Goal: Information Seeking & Learning: Find specific fact

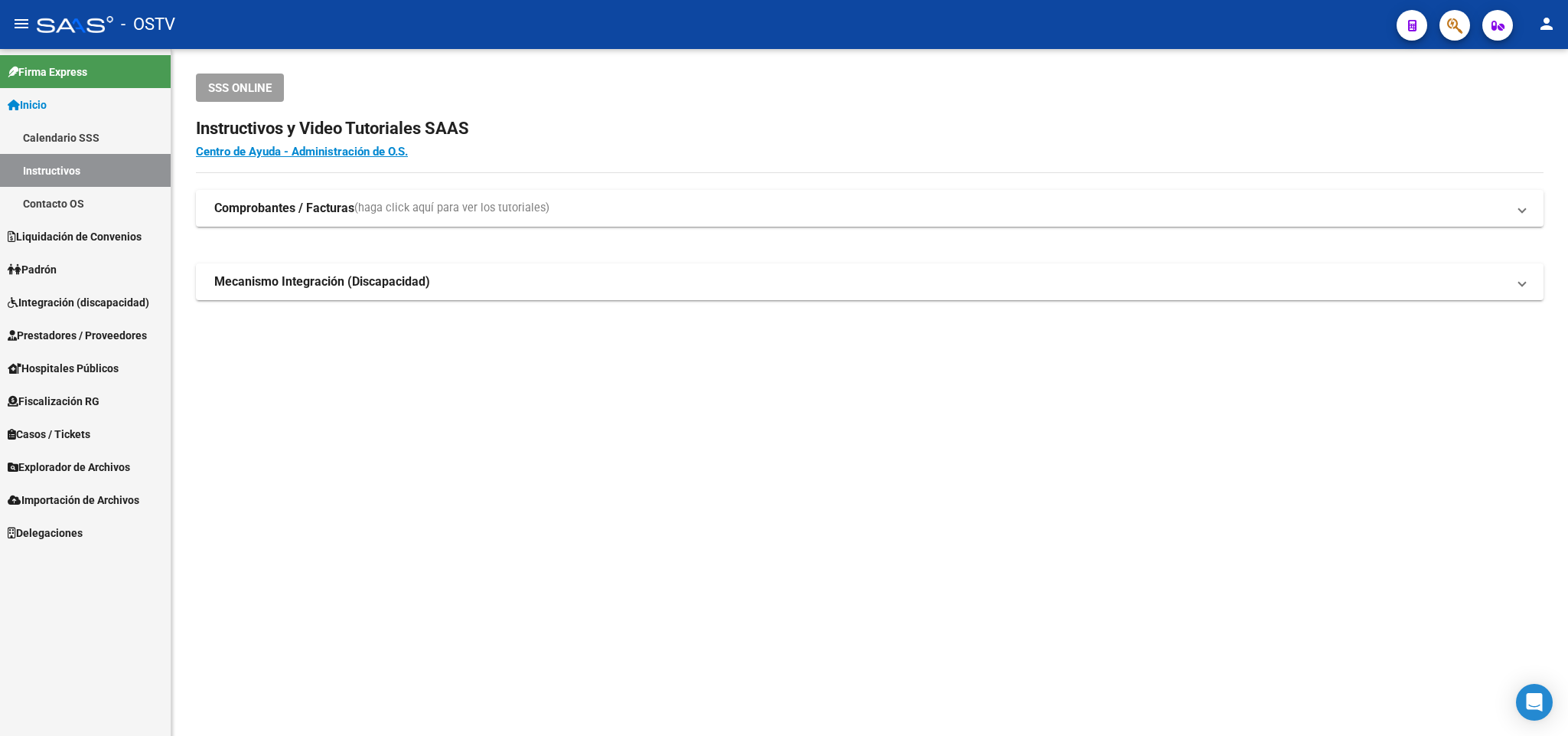
click at [67, 260] on link "Padrón" at bounding box center [86, 269] width 171 height 33
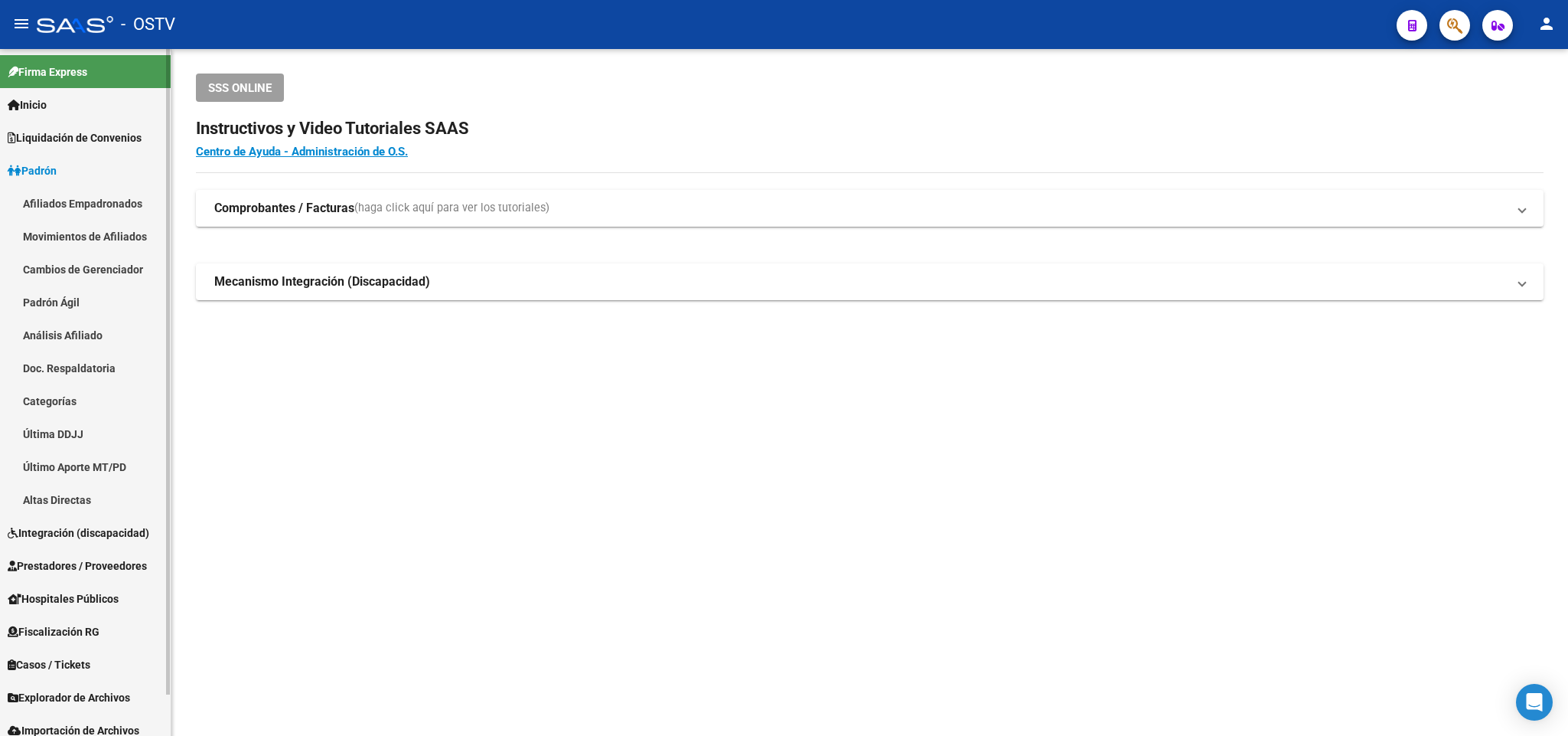
click at [92, 301] on link "Padrón Ágil" at bounding box center [86, 302] width 171 height 33
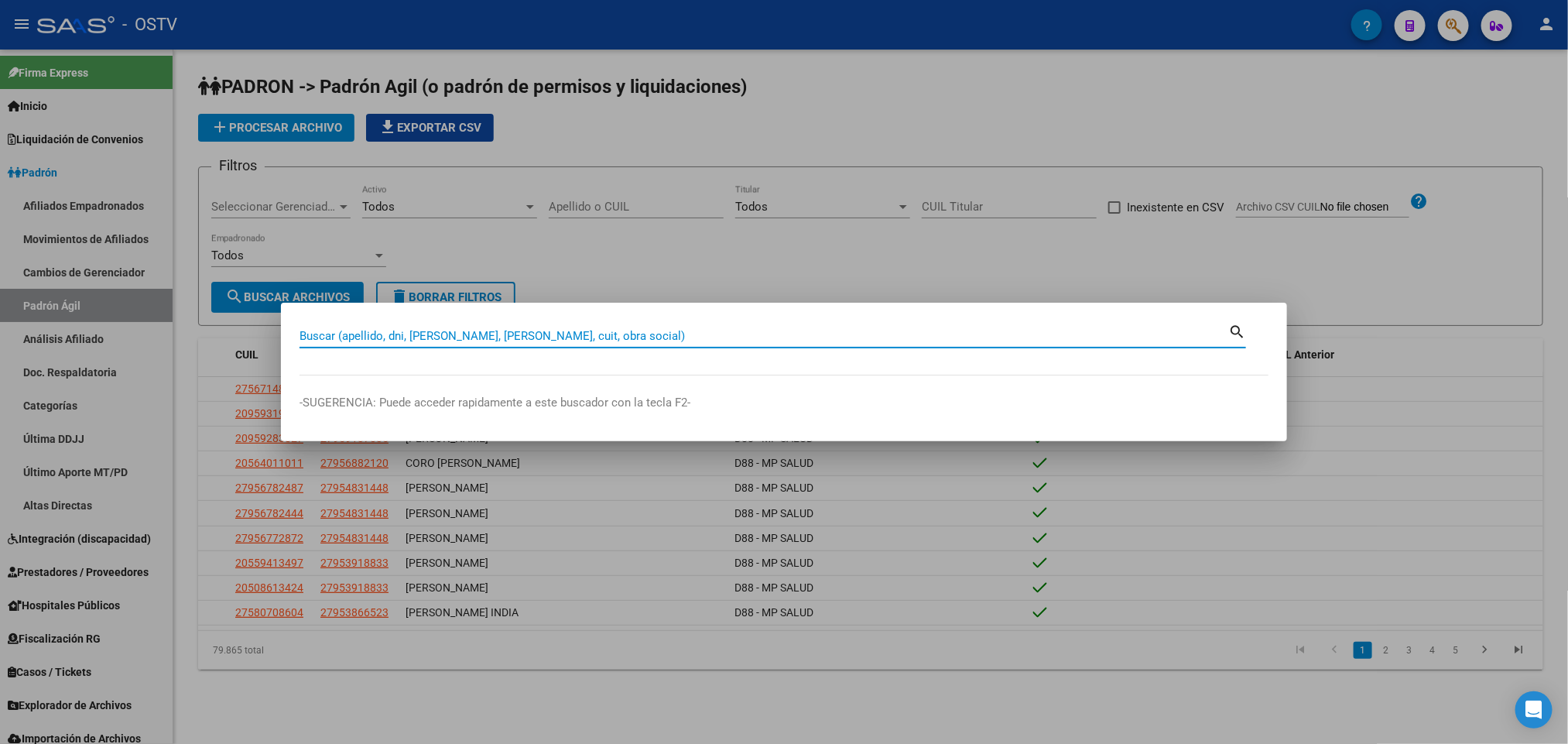
paste input "30198830"
type input "30198830"
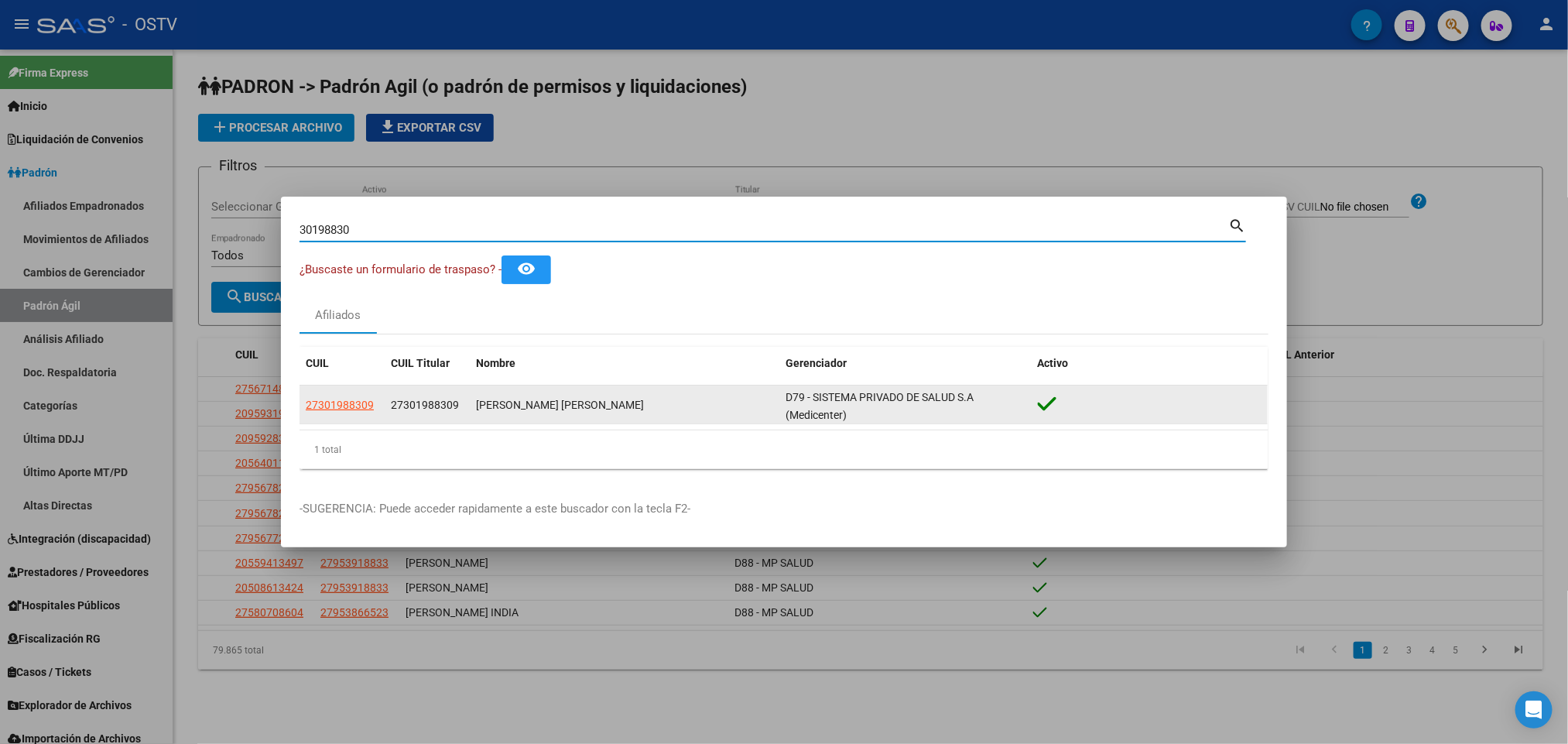
click at [316, 412] on app-link-go-to "27301988309" at bounding box center [339, 405] width 68 height 18
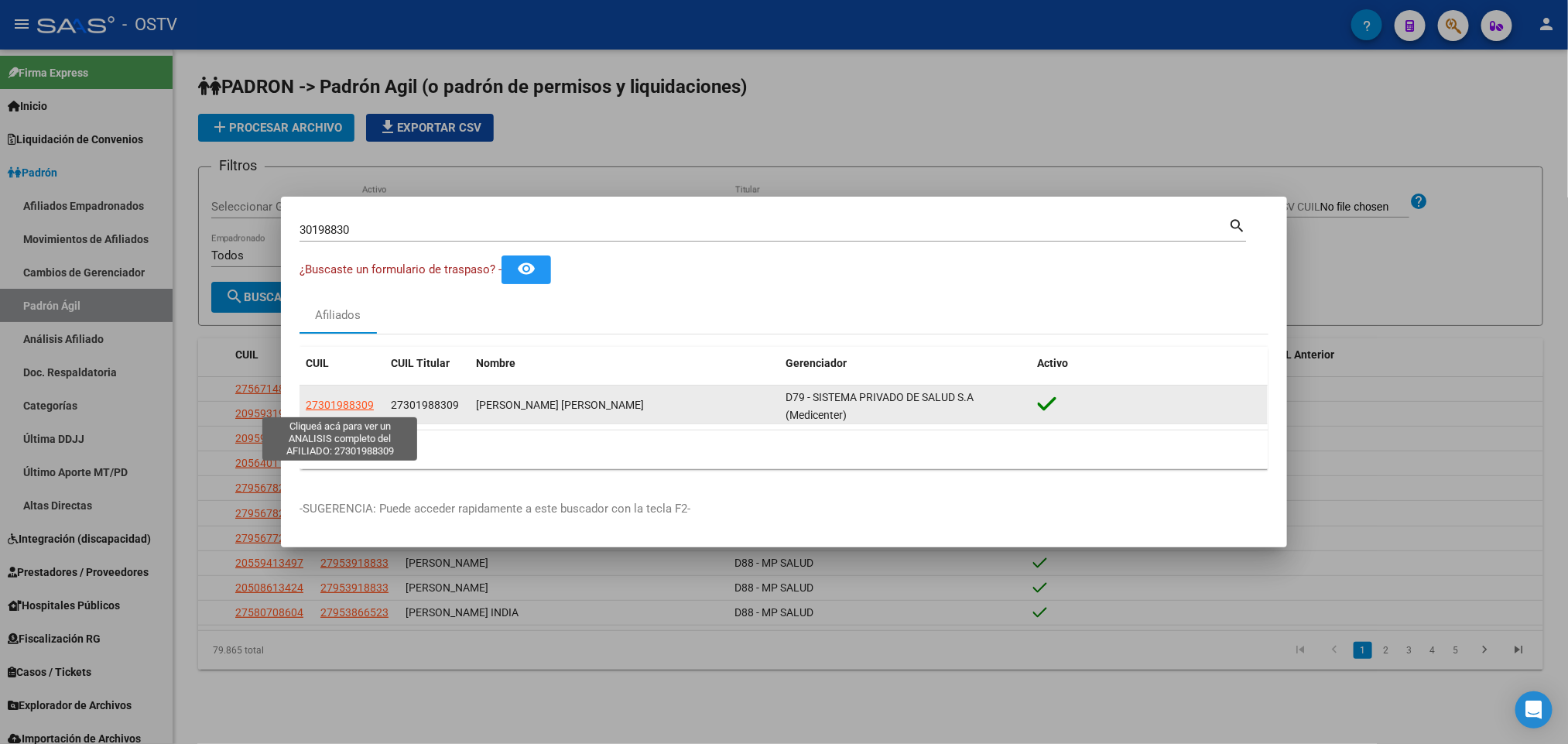
click at [325, 407] on span "27301988309" at bounding box center [339, 404] width 68 height 13
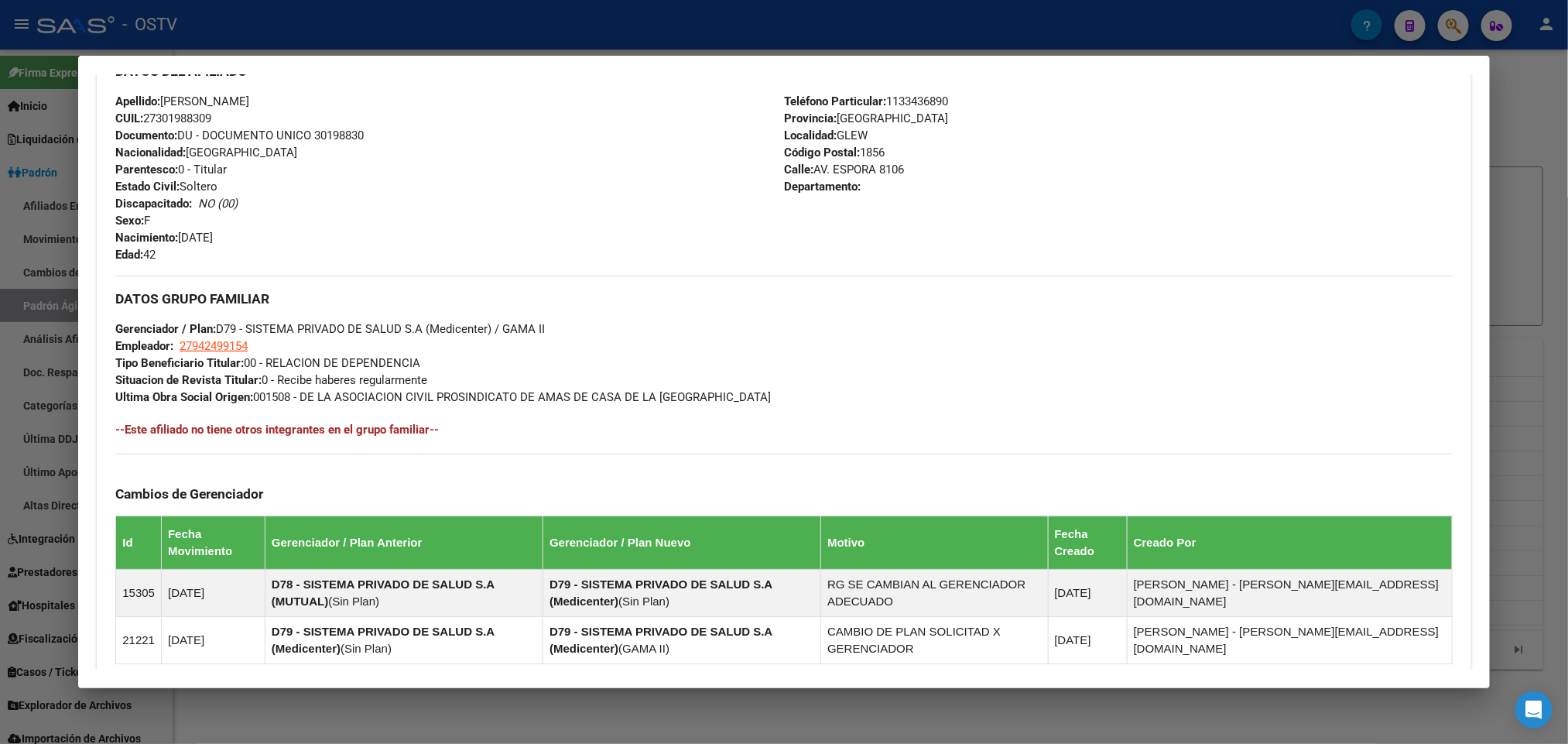
scroll to position [778, 0]
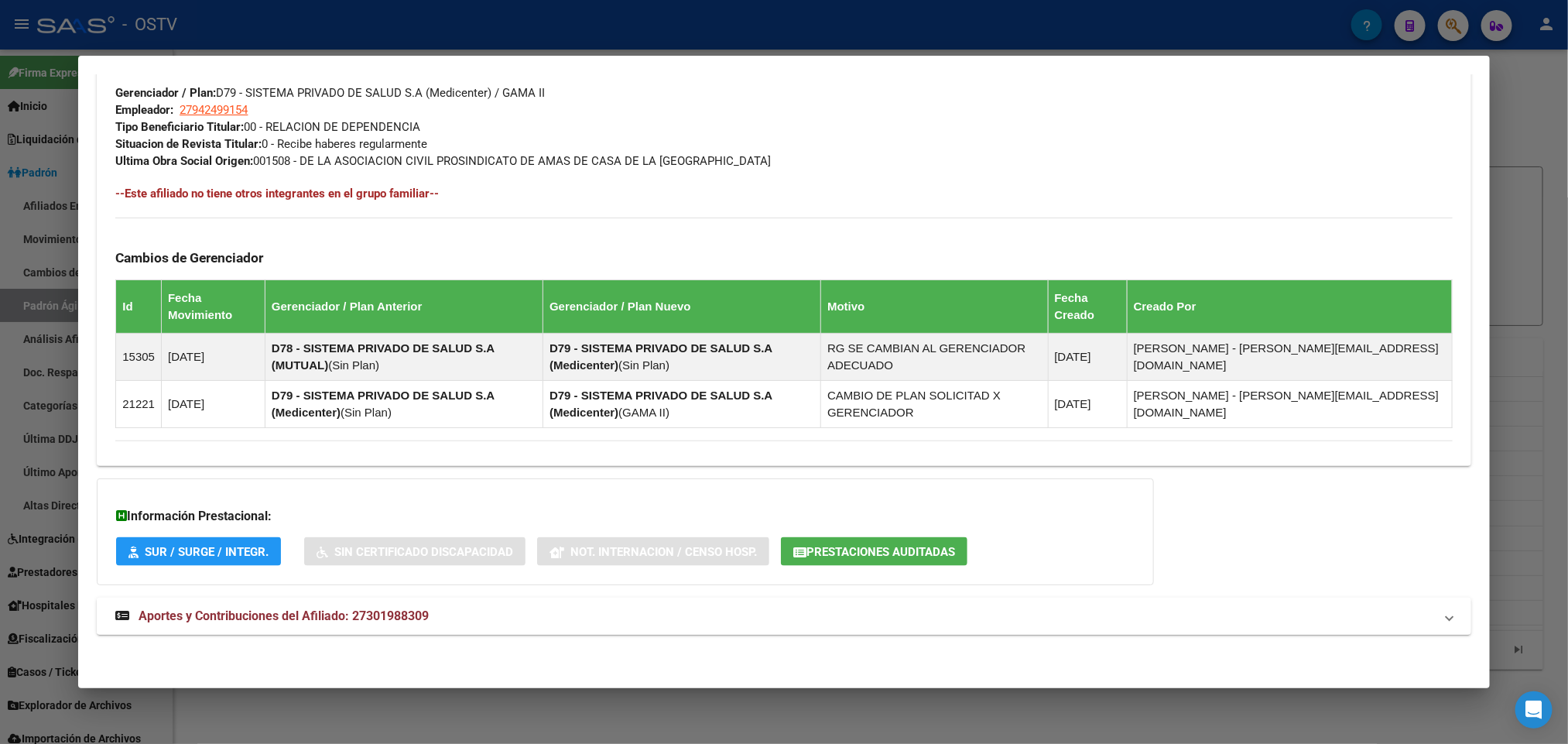
click at [453, 634] on mat-expansion-panel-header "Aportes y Contribuciones del Afiliado: 27301988309" at bounding box center [783, 616] width 1373 height 37
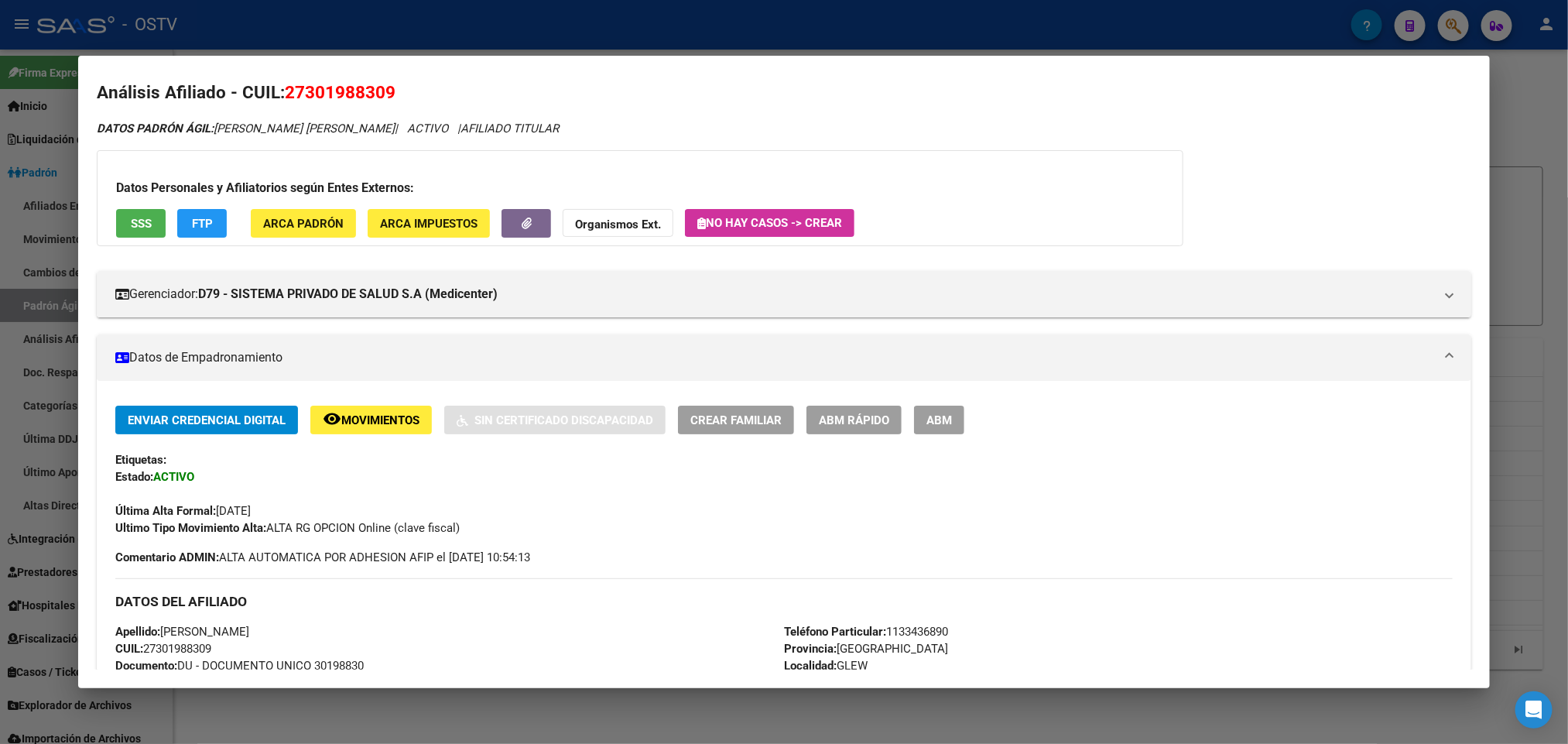
scroll to position [0, 0]
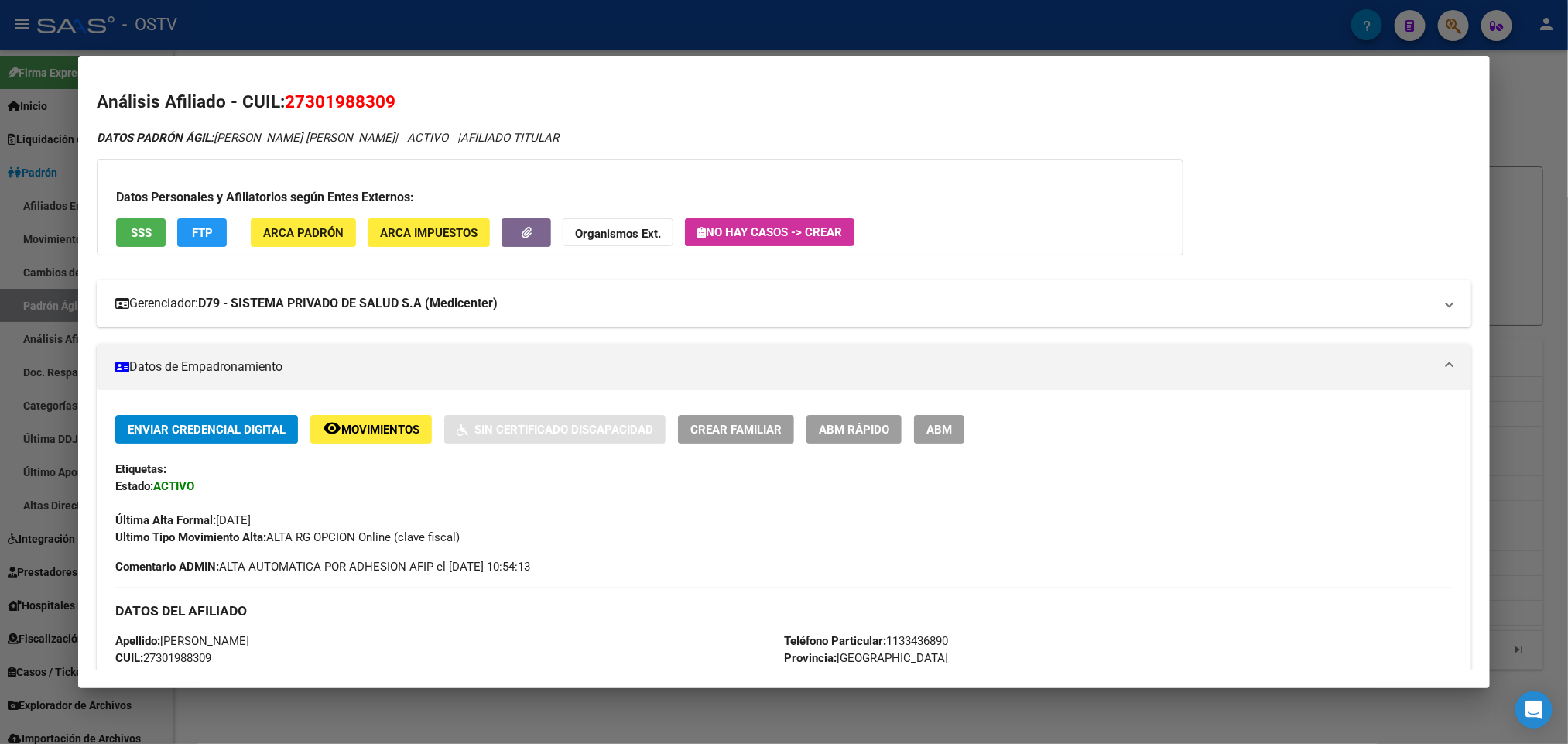
click at [547, 281] on mat-expansion-panel-header "Gerenciador: D79 - SISTEMA PRIVADO DE SALUD S.A (Medicenter)" at bounding box center [783, 303] width 1373 height 46
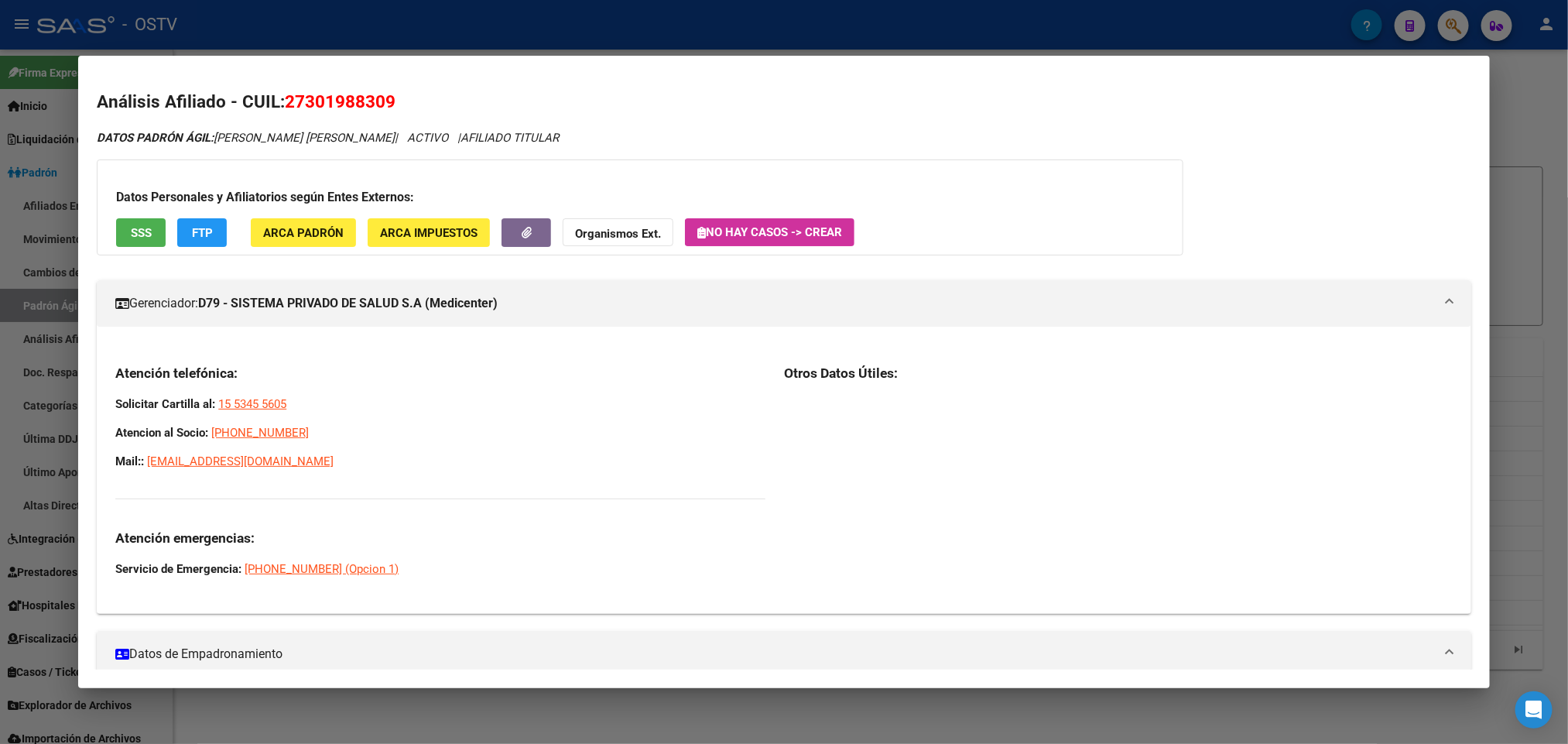
drag, startPoint x: 327, startPoint y: 469, endPoint x: 82, endPoint y: 409, distance: 252.2
click at [82, 409] on mat-dialog-content "Análisis Afiliado - CUIL: 27301988309 DATOS PADRÓN ÁGIL: [PERSON_NAME] [PERSON_…" at bounding box center [784, 372] width 1411 height 595
copy div "Solicitar Cartilla al: 15 5345 5605 Atencion al Socio: [PHONE_NUMBER] Mail:: [E…"
